Goal: Use online tool/utility: Utilize a website feature to perform a specific function

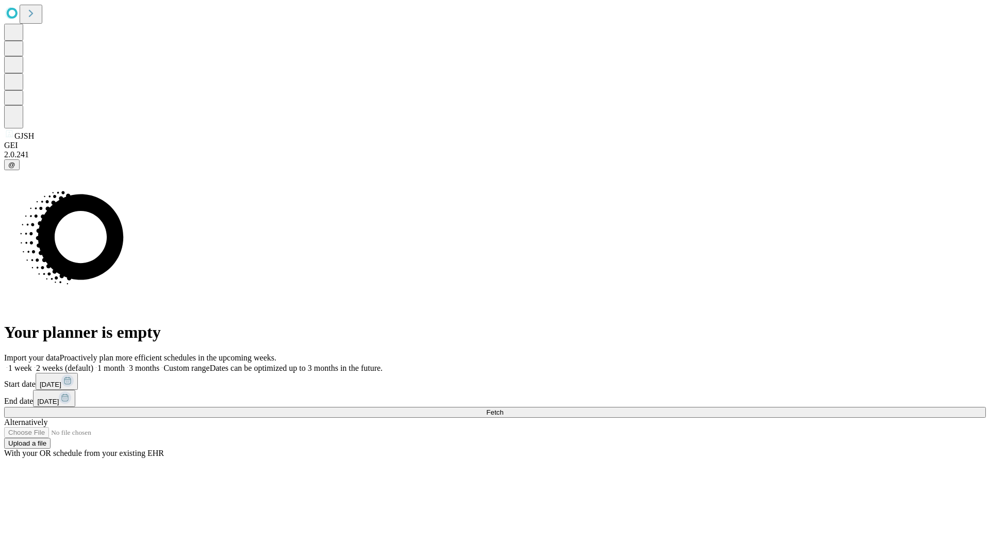
click at [503, 408] on span "Fetch" at bounding box center [494, 412] width 17 height 8
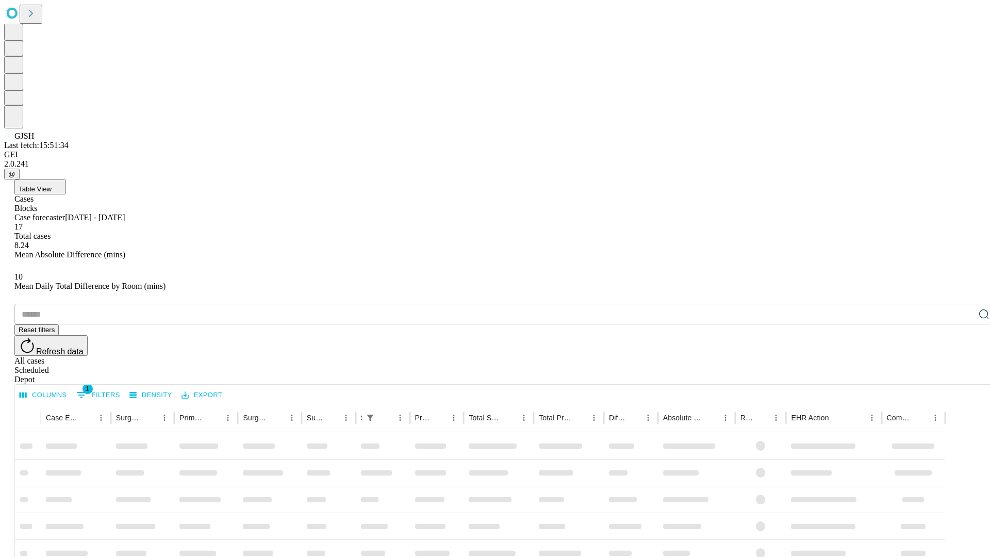
click at [52, 185] on span "Table View" at bounding box center [35, 189] width 33 height 8
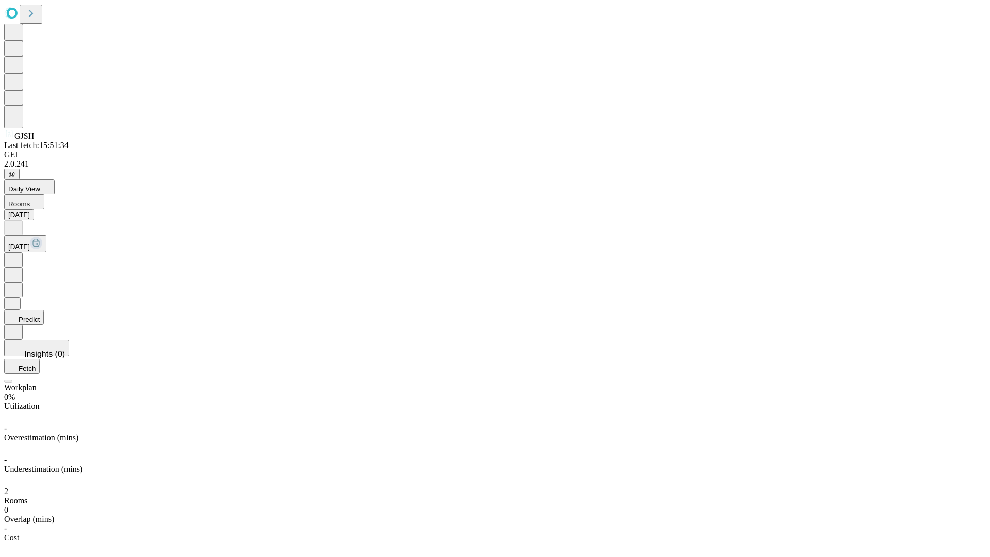
click at [44, 310] on button "Predict" at bounding box center [24, 317] width 40 height 15
